Goal: Information Seeking & Learning: Find specific fact

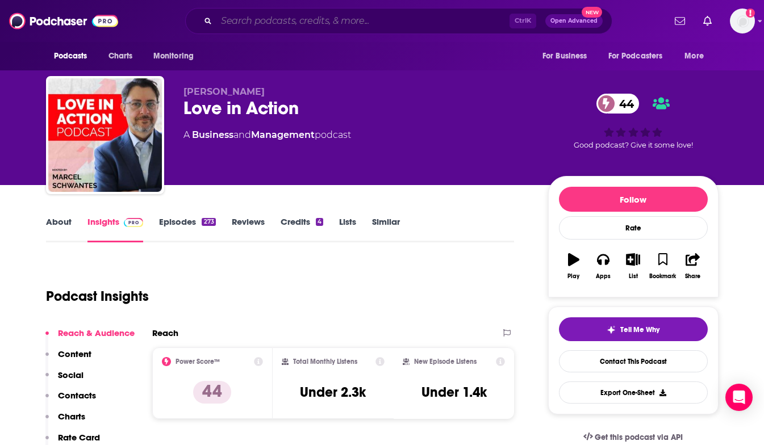
click at [248, 20] on input "Search podcasts, credits, & more..." at bounding box center [362, 21] width 293 height 18
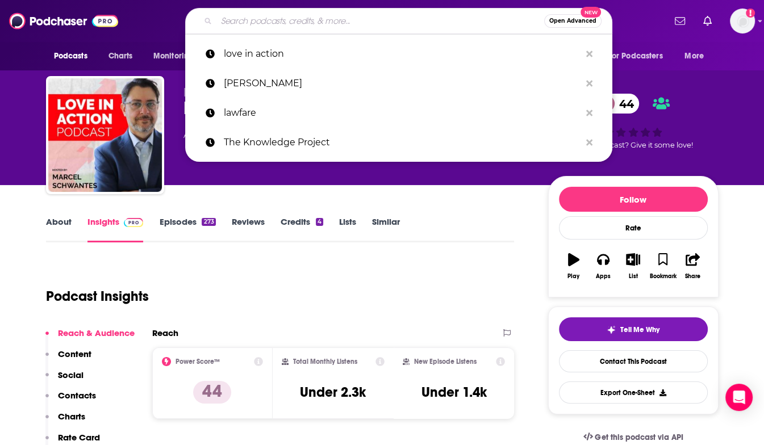
paste input "Playbook"
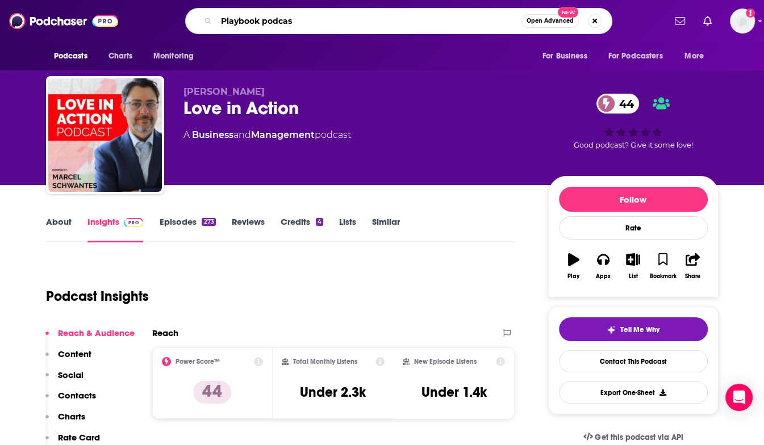
type input "Playbook podcast"
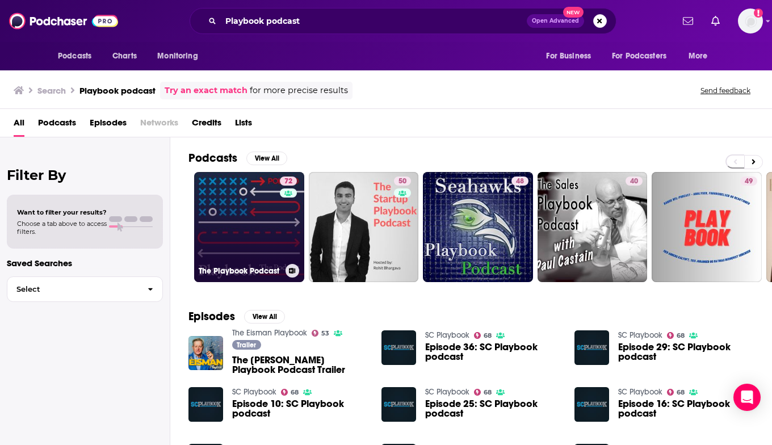
click at [265, 229] on link "72 The Playbook Podcast" at bounding box center [249, 227] width 110 height 110
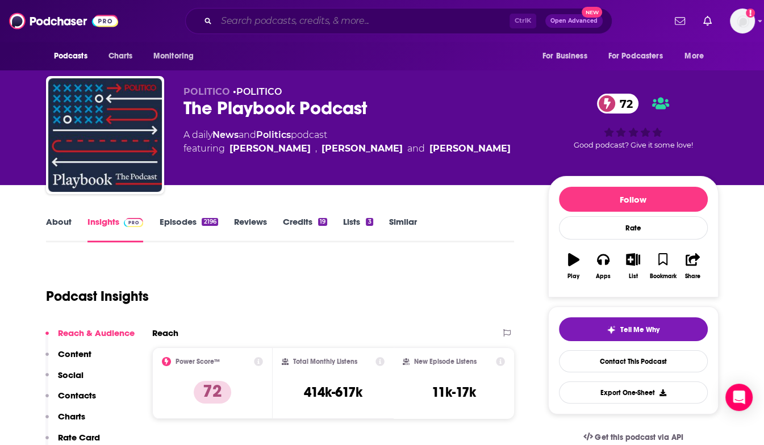
click at [253, 21] on input "Search podcasts, credits, & more..." at bounding box center [362, 21] width 293 height 18
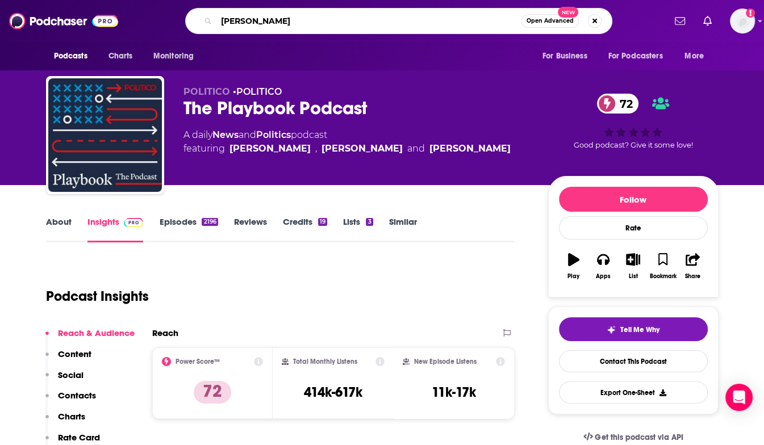
type input "[PERSON_NAME]"
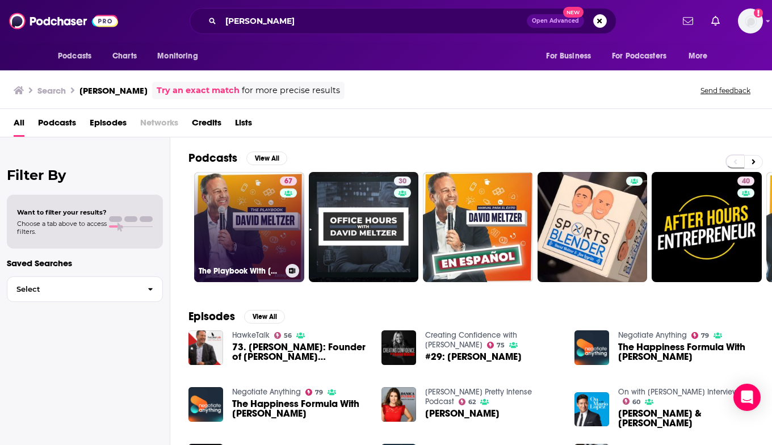
click at [269, 227] on link "67 The Playbook With [PERSON_NAME]" at bounding box center [249, 227] width 110 height 110
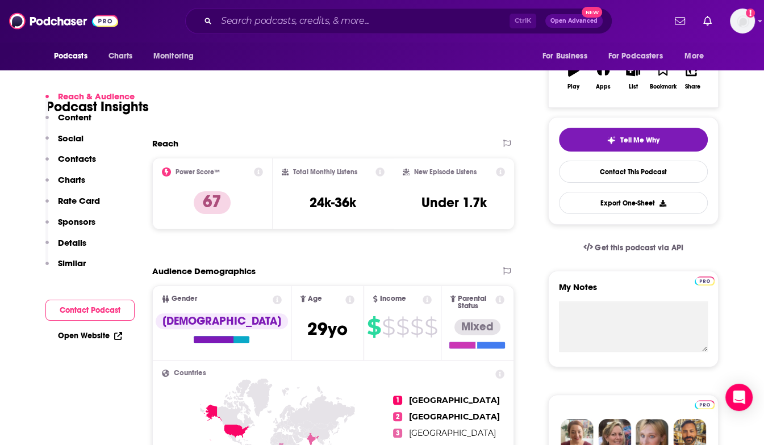
scroll to position [170, 0]
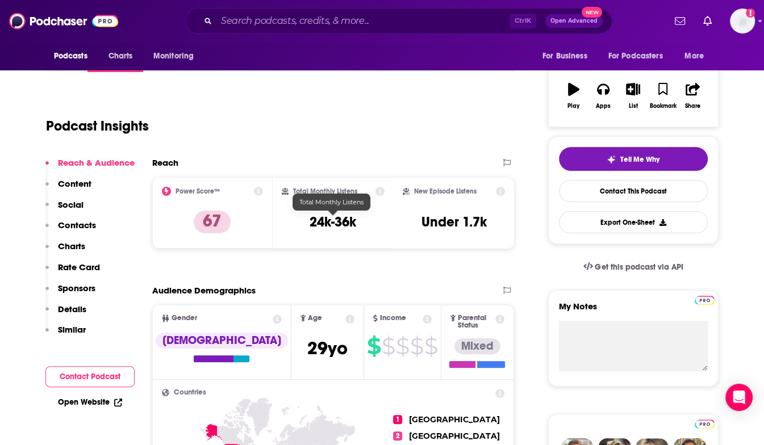
click at [318, 226] on h3 "24k-36k" at bounding box center [332, 221] width 47 height 17
drag, startPoint x: 318, startPoint y: 226, endPoint x: 343, endPoint y: 228, distance: 25.6
click at [343, 228] on h3 "24k-36k" at bounding box center [332, 221] width 47 height 17
copy h3 "24k-36k"
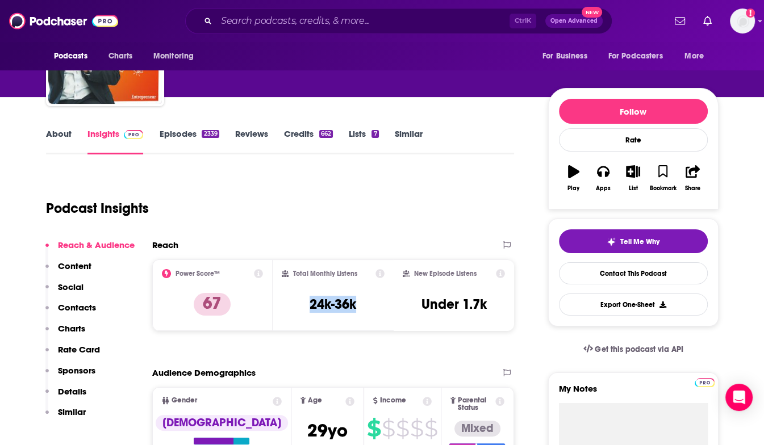
scroll to position [0, 0]
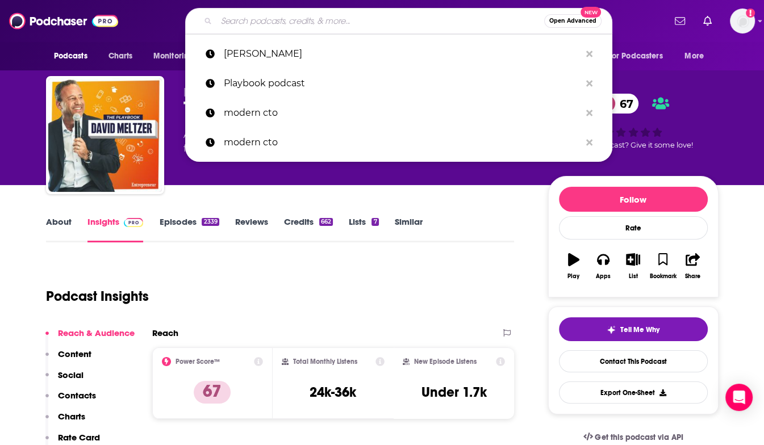
click at [316, 24] on input "Search podcasts, credits, & more..." at bounding box center [380, 21] width 328 height 18
paste input "Bit of Optimism"
type input "Bit of Optimism"
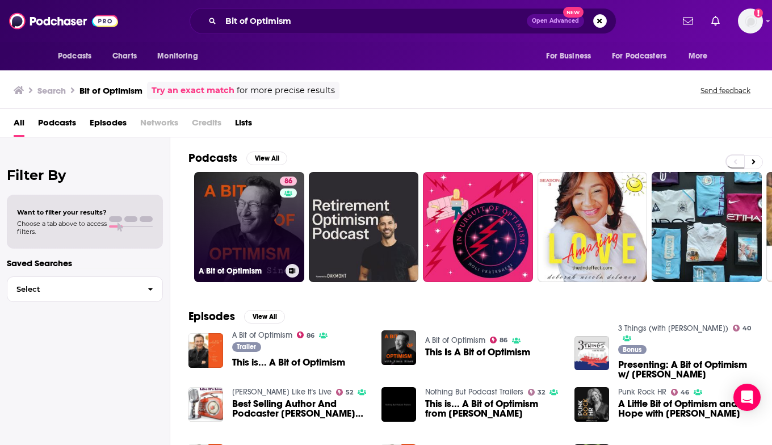
click at [259, 214] on link "86 A Bit of Optimism" at bounding box center [249, 227] width 110 height 110
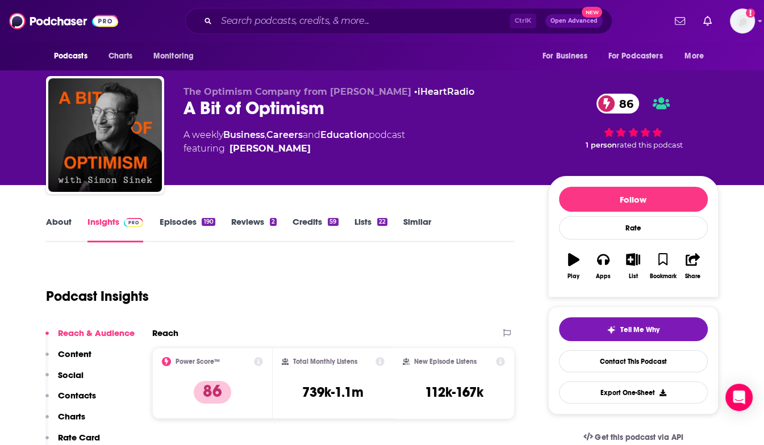
scroll to position [57, 0]
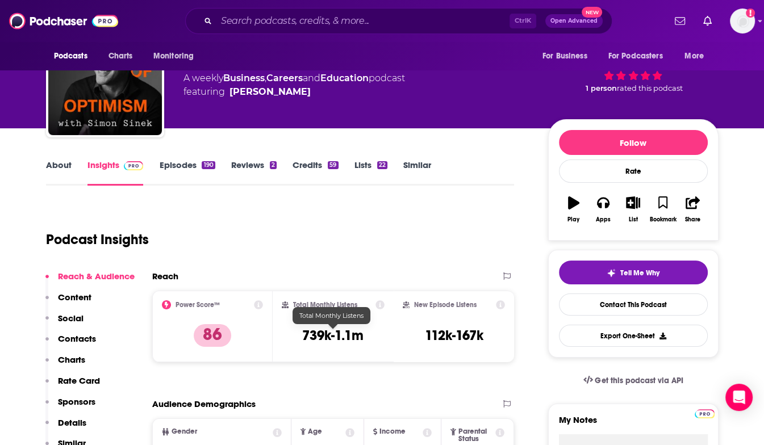
click at [309, 331] on h3 "739k-1.1m" at bounding box center [332, 335] width 61 height 17
drag, startPoint x: 309, startPoint y: 331, endPoint x: 351, endPoint y: 333, distance: 42.1
click at [351, 333] on h3 "739k-1.1m" at bounding box center [332, 335] width 61 height 17
copy h3 "739k-1.1m"
